Goal: Task Accomplishment & Management: Use online tool/utility

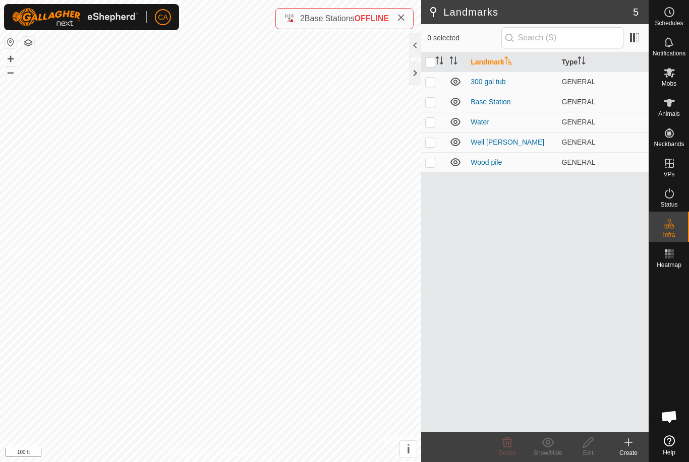
click at [32, 37] on button "button" at bounding box center [28, 43] width 12 height 12
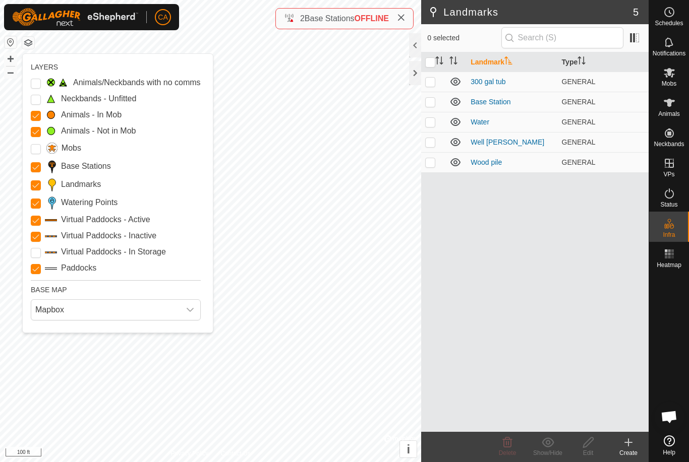
click at [101, 309] on span "Mapbox" at bounding box center [105, 310] width 149 height 20
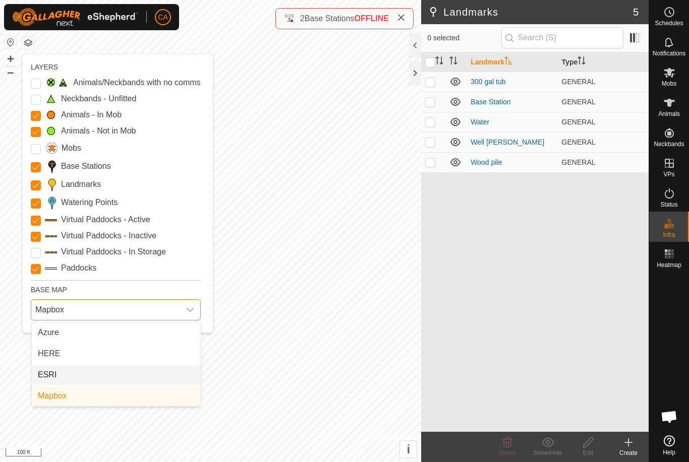
click at [90, 376] on li "ESRI" at bounding box center [116, 375] width 169 height 20
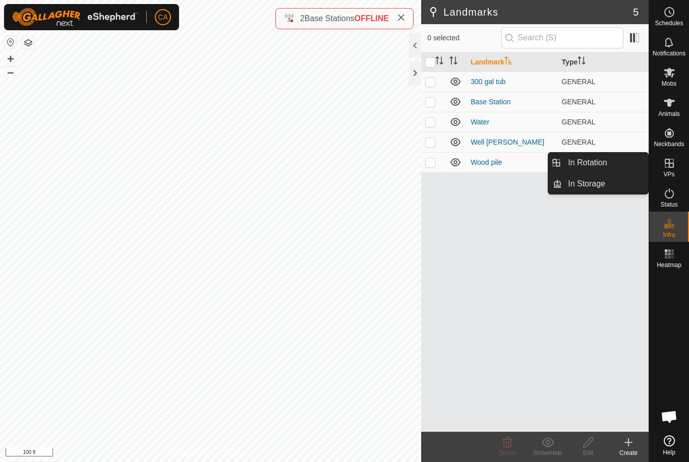
click at [605, 160] on span "In Rotation" at bounding box center [587, 163] width 39 height 12
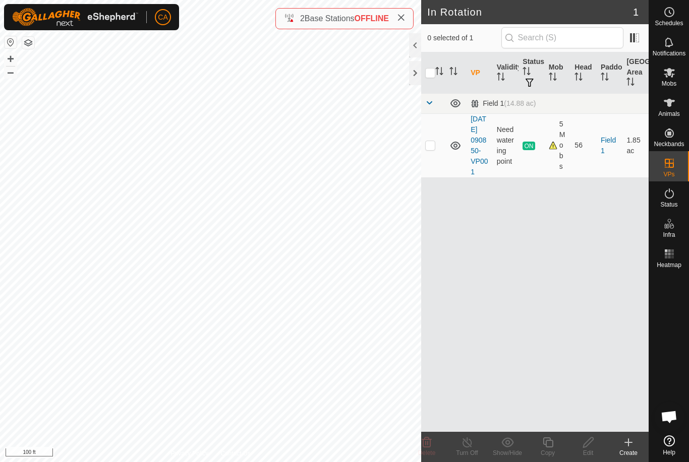
click at [433, 149] on p-checkbox at bounding box center [430, 145] width 10 height 8
checkbox input "true"
click at [547, 444] on icon at bounding box center [548, 443] width 13 height 12
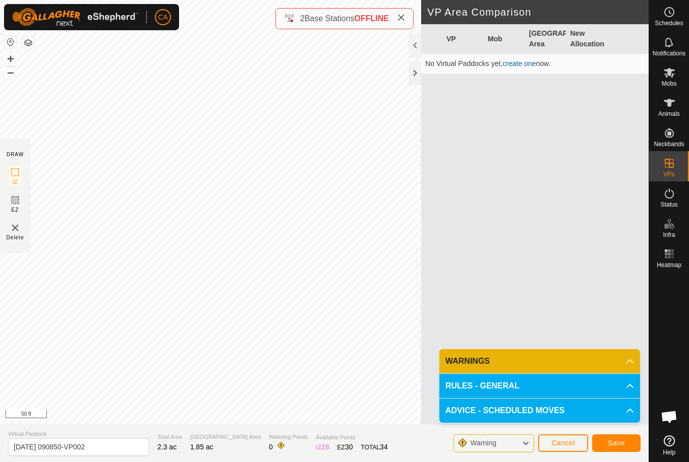
click at [609, 440] on span "Save" at bounding box center [616, 443] width 17 height 8
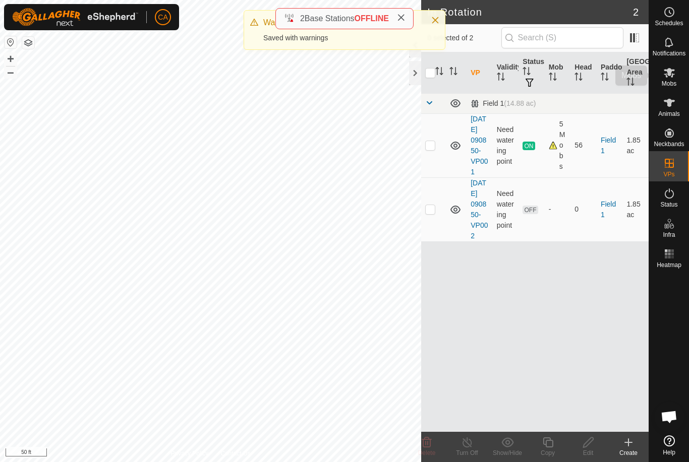
click at [673, 77] on icon at bounding box center [669, 73] width 12 height 12
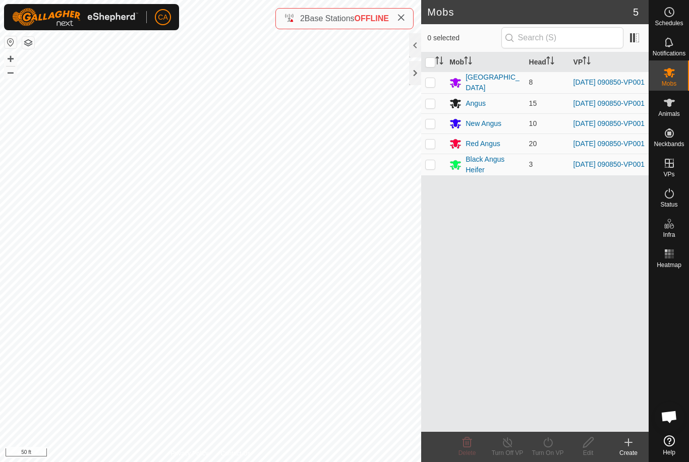
click at [430, 63] on input "checkbox" at bounding box center [430, 62] width 10 height 10
checkbox input "true"
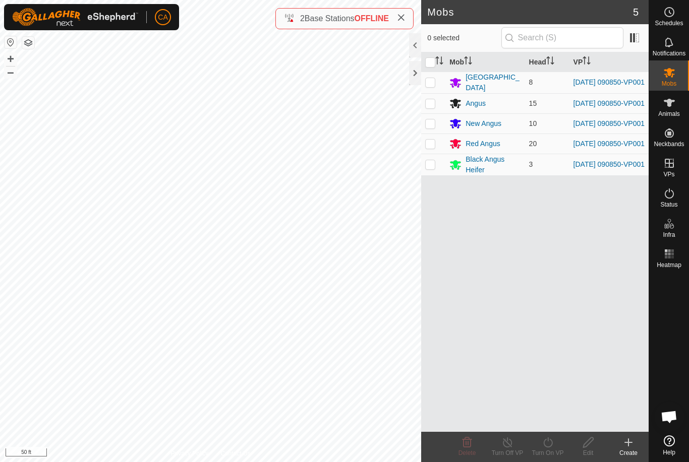
checkbox input "true"
click at [549, 448] on icon at bounding box center [548, 443] width 13 height 12
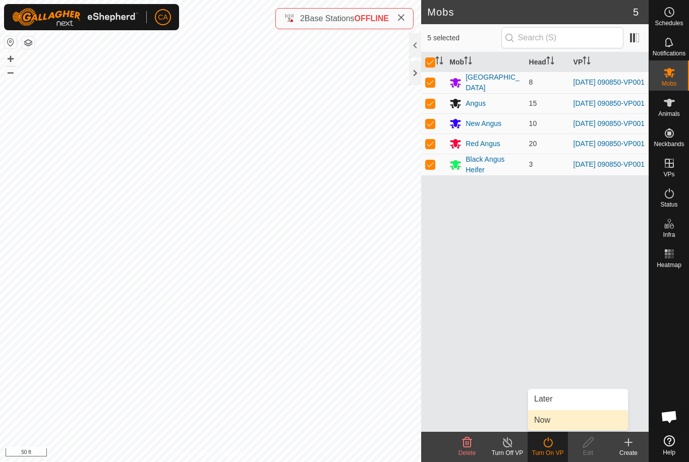
click at [550, 424] on span "Now" at bounding box center [542, 421] width 16 height 12
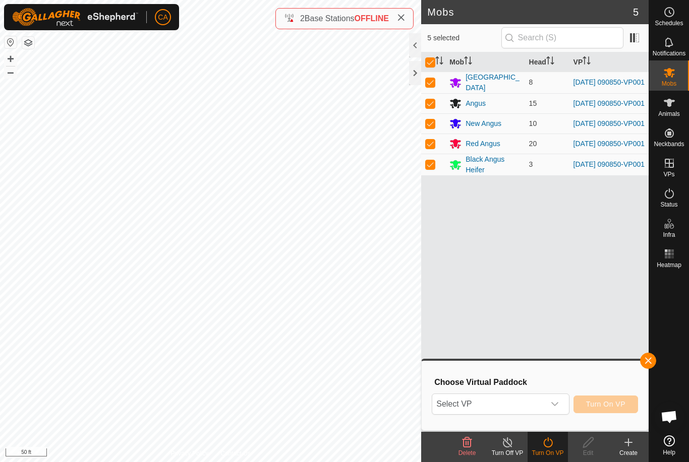
click at [527, 408] on span "Select VP" at bounding box center [488, 404] width 112 height 20
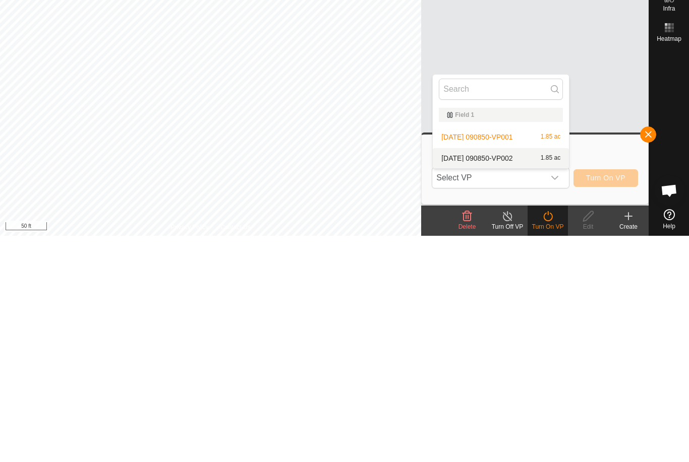
click at [508, 381] on span "2025-09-13 090850-VP002" at bounding box center [476, 384] width 71 height 7
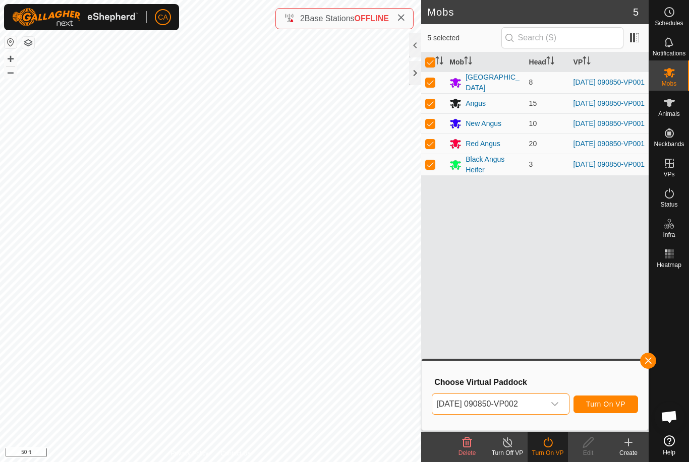
click at [593, 407] on span "Turn On VP" at bounding box center [605, 404] width 39 height 8
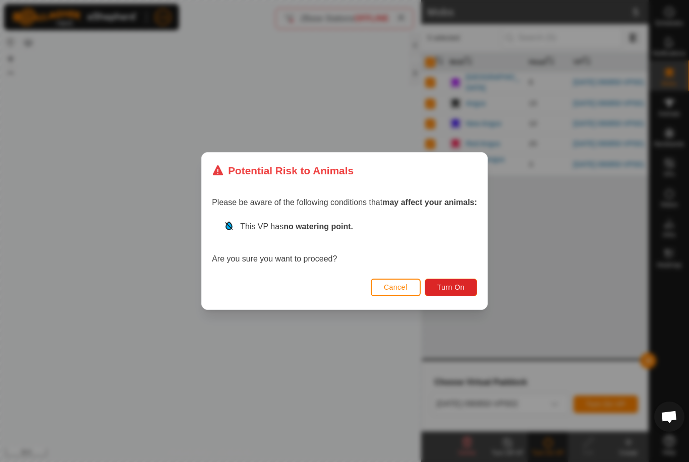
click at [452, 291] on span "Turn On" at bounding box center [450, 287] width 27 height 8
